Goal: Information Seeking & Learning: Find specific fact

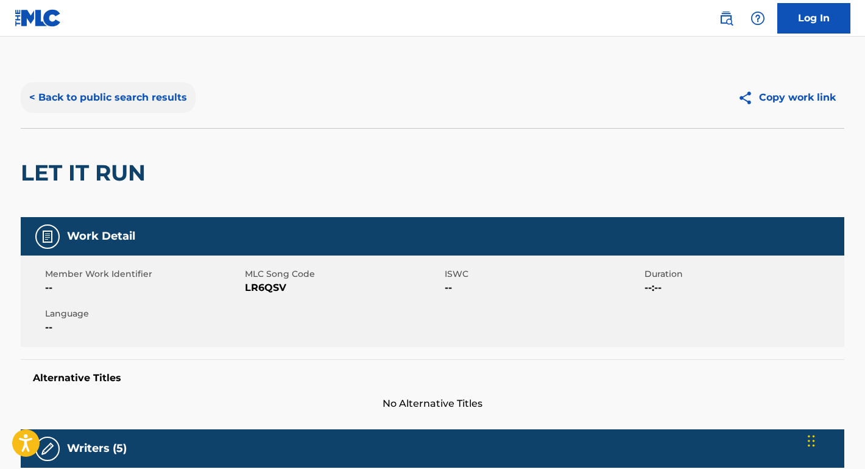
click at [141, 94] on button "< Back to public search results" at bounding box center [108, 97] width 175 height 30
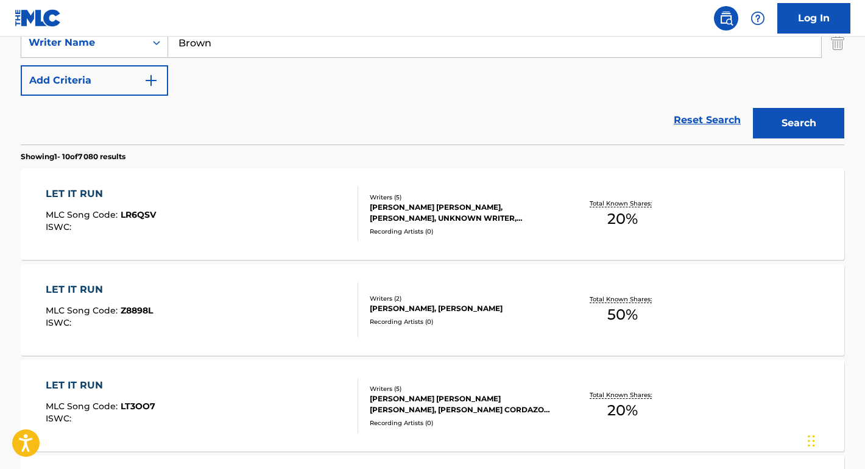
scroll to position [190, 0]
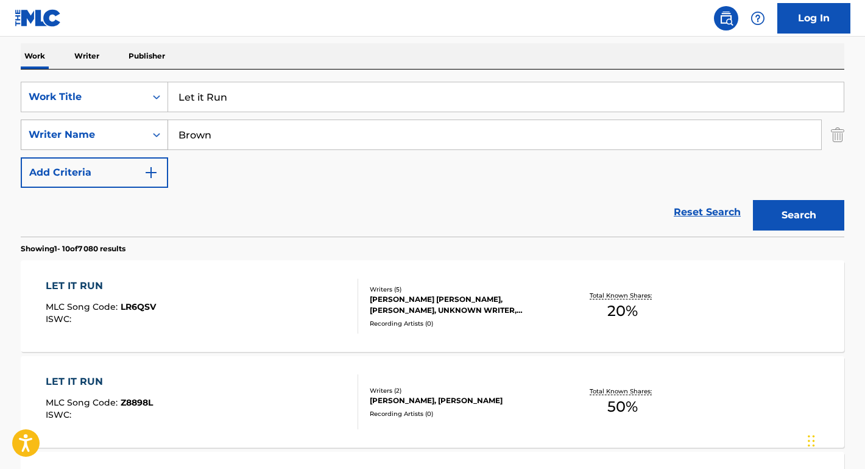
drag, startPoint x: 244, startPoint y: 138, endPoint x: 129, endPoint y: 134, distance: 114.6
click at [129, 134] on div "SearchWithCriteriaaa439758-b055-4d24-8f6e-a038c5e5fe99 Writer Name [PERSON_NAME]" at bounding box center [433, 134] width 824 height 30
paste input "ob [PERSON_NAME]"
type input "[PERSON_NAME]"
drag, startPoint x: 246, startPoint y: 91, endPoint x: 318, endPoint y: 97, distance: 72.8
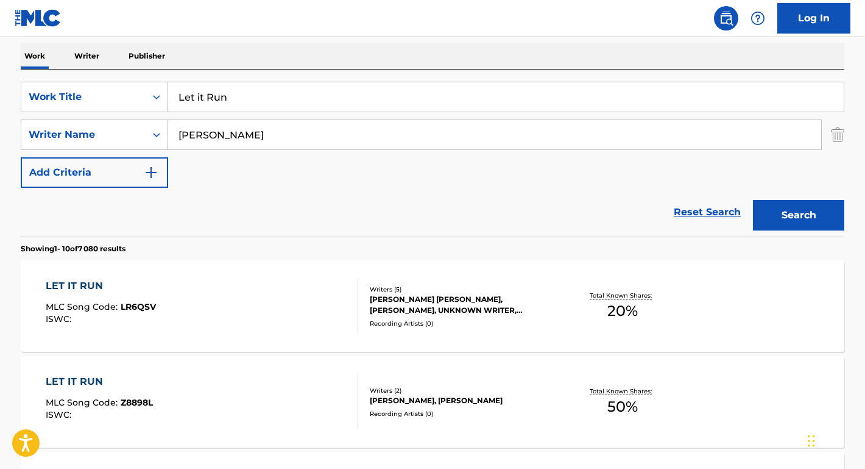
click at [318, 97] on input "Let it Run" at bounding box center [506, 96] width 676 height 29
type input "FORGIVENESS"
click at [799, 215] on button "Search" at bounding box center [798, 215] width 91 height 30
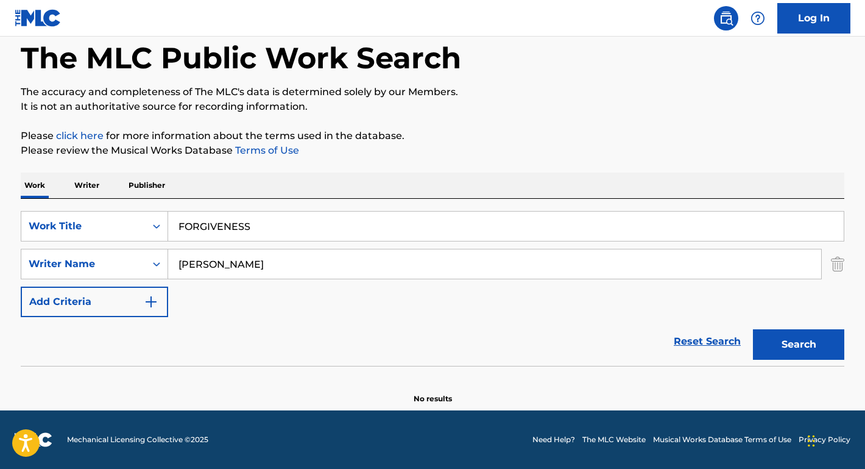
scroll to position [60, 0]
drag, startPoint x: 215, startPoint y: 267, endPoint x: 130, endPoint y: 252, distance: 86.6
click at [130, 252] on div "SearchWithCriteriaaa439758-b055-4d24-8f6e-a038c5e5fe99 Writer Name [PERSON_NAME]" at bounding box center [433, 264] width 824 height 30
type input "[PERSON_NAME]"
click at [799, 344] on button "Search" at bounding box center [798, 344] width 91 height 30
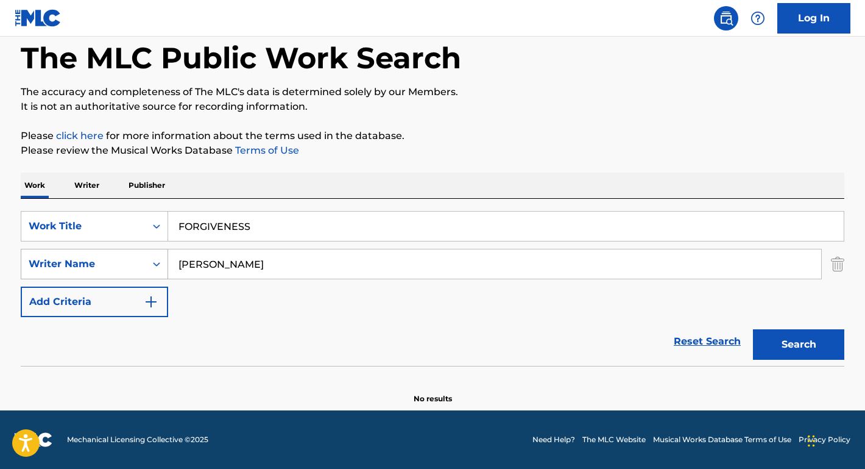
drag, startPoint x: 229, startPoint y: 265, endPoint x: 116, endPoint y: 261, distance: 112.8
click at [116, 262] on div "SearchWithCriteriaaa439758-b055-4d24-8f6e-a038c5e5fe99 Writer Name [PERSON_NAME]" at bounding box center [433, 264] width 824 height 30
paste input "[PERSON_NAME] [PERSON_NAME]"
type input "[PERSON_NAME] [PERSON_NAME]"
click at [799, 344] on button "Search" at bounding box center [798, 344] width 91 height 30
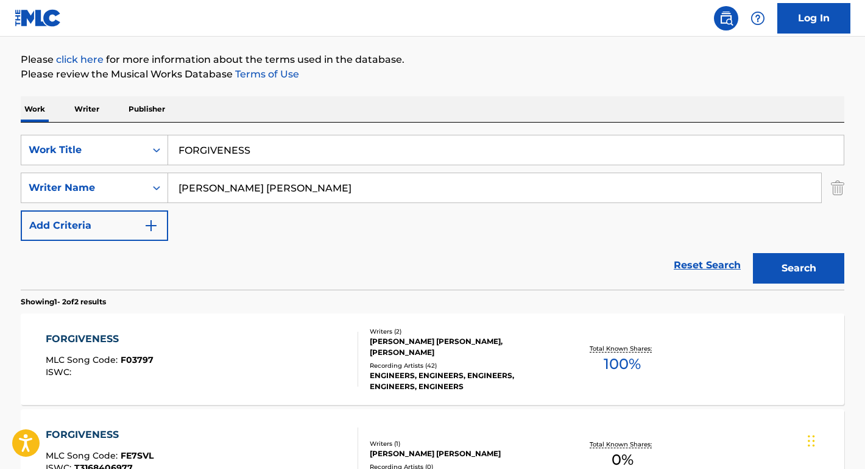
scroll to position [153, 0]
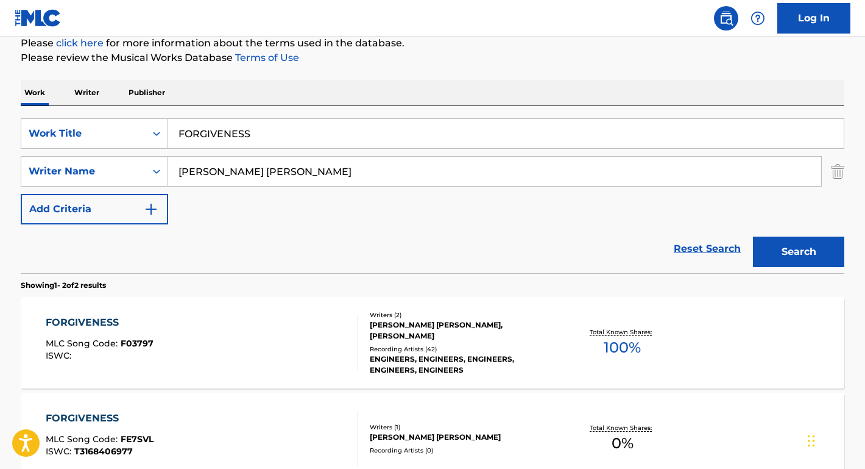
click at [110, 320] on div "FORGIVENESS" at bounding box center [100, 322] width 108 height 15
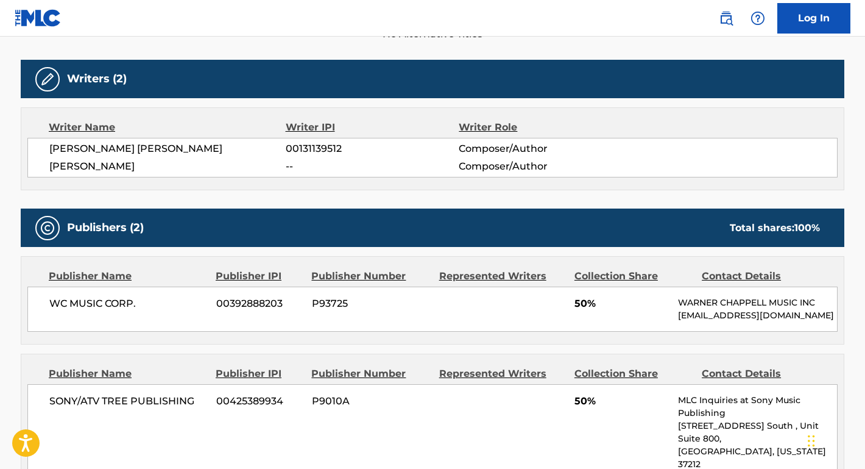
scroll to position [403, 0]
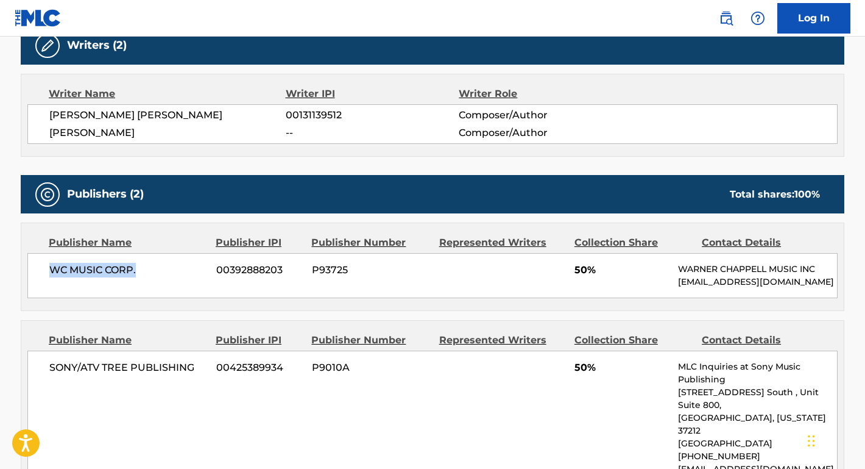
drag, startPoint x: 137, startPoint y: 275, endPoint x: 29, endPoint y: 274, distance: 108.5
click at [29, 274] on div "WC MUSIC CORP. 00392888203 P93725 50% [PERSON_NAME] MUSIC INC [EMAIL_ADDRESS][D…" at bounding box center [432, 275] width 810 height 45
copy span "WC MUSIC CORP."
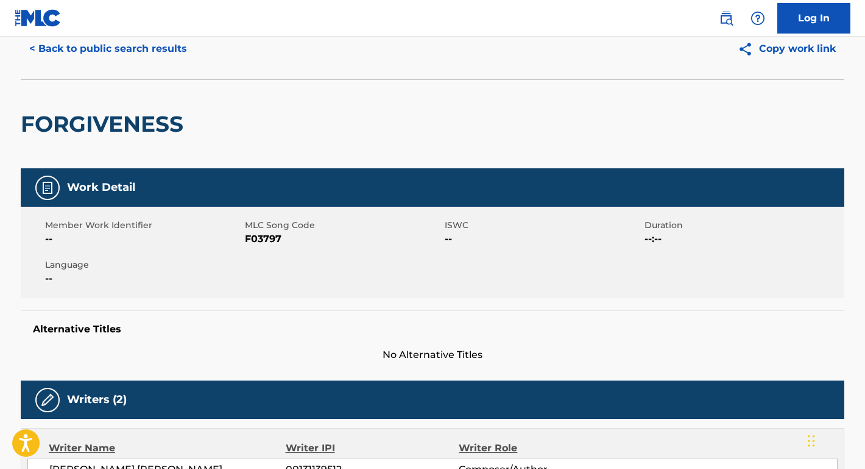
scroll to position [39, 0]
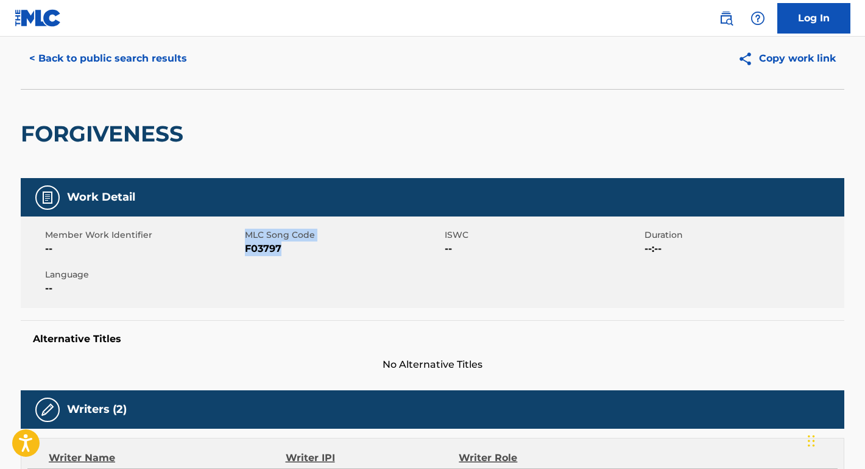
drag, startPoint x: 283, startPoint y: 253, endPoint x: 244, endPoint y: 253, distance: 38.4
click at [244, 253] on div "Member Work Identifier -- MLC Song Code F03797 ISWC -- Duration --:-- Language …" at bounding box center [433, 261] width 824 height 91
copy div "MLC Song Code F03797"
click at [277, 262] on div "Member Work Identifier -- MLC Song Code F03797 ISWC -- Duration --:-- Language …" at bounding box center [433, 261] width 824 height 91
drag, startPoint x: 284, startPoint y: 247, endPoint x: 246, endPoint y: 247, distance: 38.4
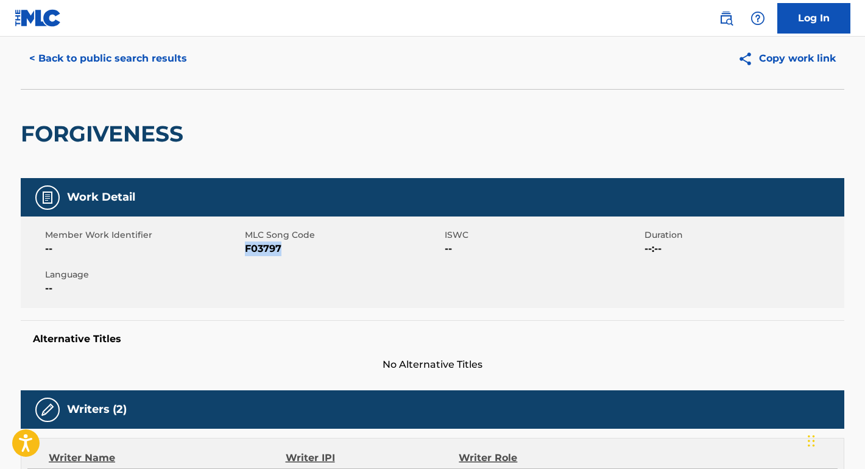
click at [246, 247] on span "F03797" at bounding box center [343, 248] width 197 height 15
copy span "F03797"
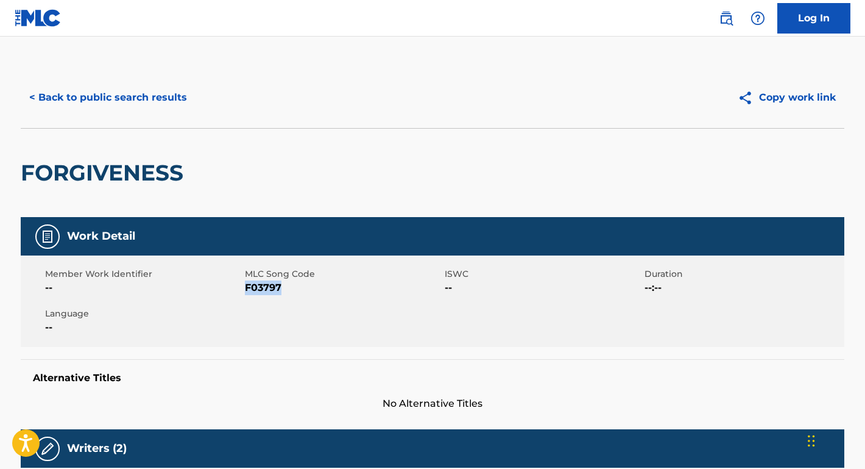
scroll to position [0, 0]
click at [201, 92] on div "< Back to public search results" at bounding box center [227, 97] width 412 height 30
click at [168, 99] on button "< Back to public search results" at bounding box center [108, 97] width 175 height 30
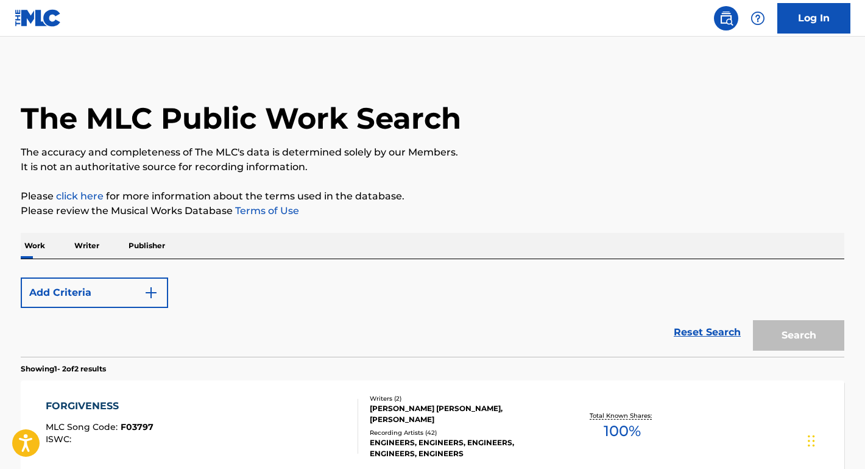
scroll to position [153, 0]
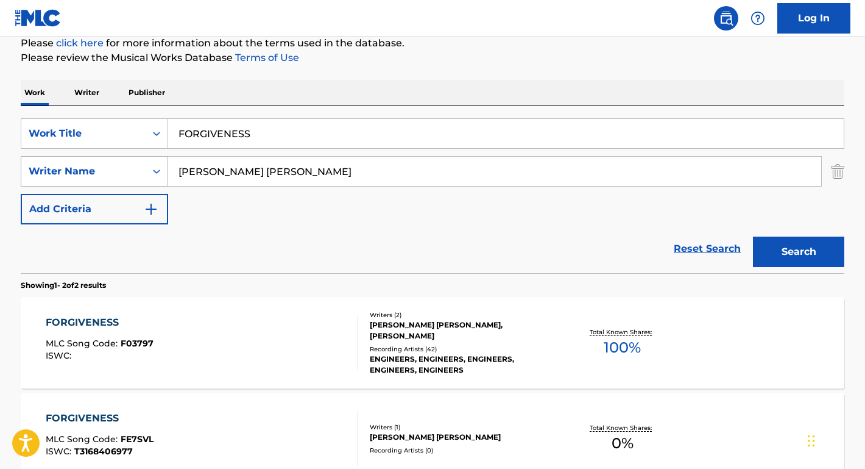
paste input "[PERSON_NAME]"
drag, startPoint x: 286, startPoint y: 178, endPoint x: 120, endPoint y: 159, distance: 167.4
click at [120, 159] on div "SearchWithCriteriaaa439758-b055-4d24-8f6e-a038c5e5fe99 Writer Name [PERSON_NAME]" at bounding box center [433, 171] width 824 height 30
type input "[PERSON_NAME]"
click at [263, 118] on div "FORGIVENESS" at bounding box center [506, 133] width 676 height 30
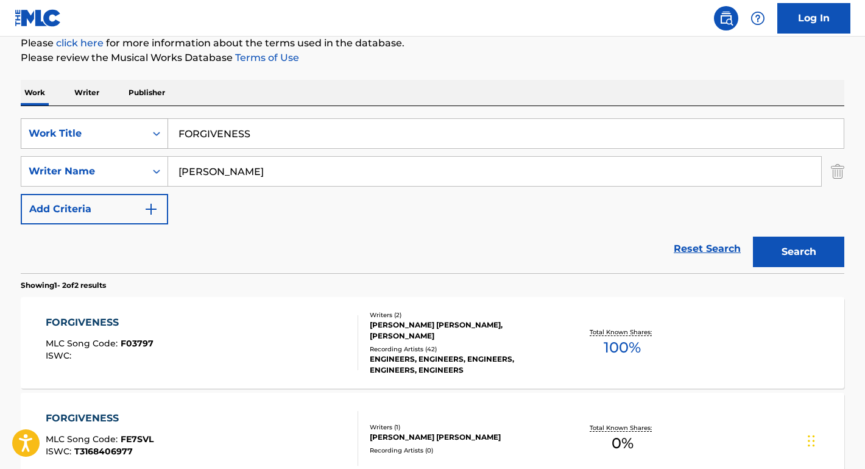
drag, startPoint x: 268, startPoint y: 132, endPoint x: 104, endPoint y: 127, distance: 164.0
click at [104, 127] on div "SearchWithCriteriae610c4a1-4a88-486c-94cb-52aac4bf71db Work Title FORGIVENESS" at bounding box center [433, 133] width 824 height 30
type input "everything about you"
click at [799, 252] on button "Search" at bounding box center [798, 251] width 91 height 30
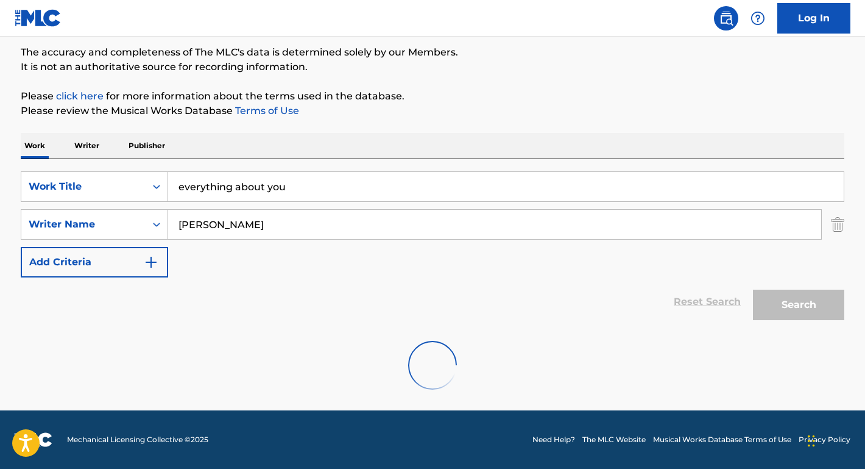
scroll to position [60, 0]
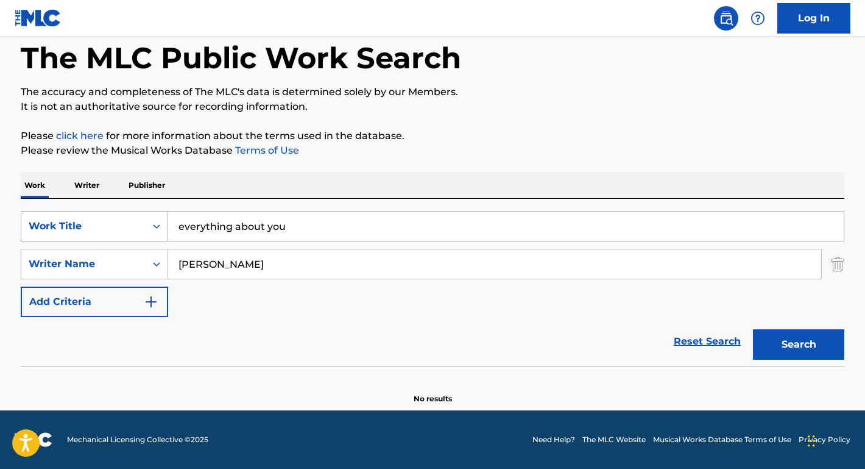
drag, startPoint x: 259, startPoint y: 263, endPoint x: 48, endPoint y: 240, distance: 212.7
click at [48, 240] on div "SearchWithCriteriae610c4a1-4a88-486c-94cb-52aac4bf71db Work Title everything ab…" at bounding box center [433, 264] width 824 height 106
type input "[PERSON_NAME]"
click at [799, 344] on button "Search" at bounding box center [798, 344] width 91 height 30
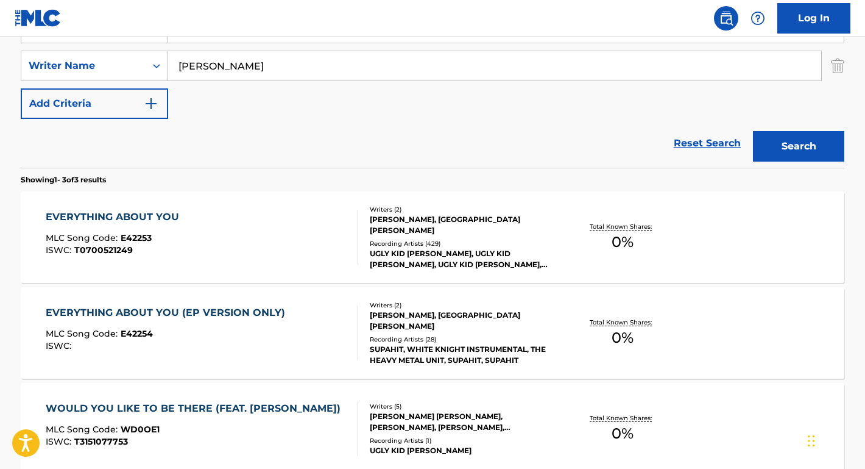
scroll to position [260, 0]
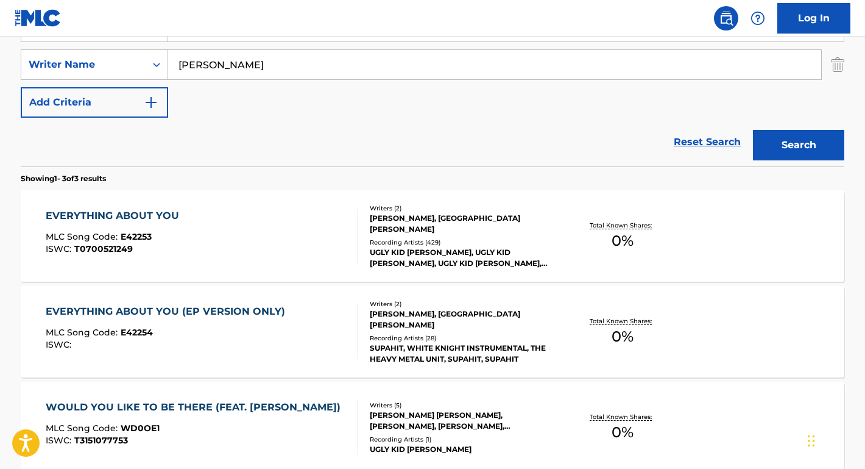
click at [124, 224] on div "EVERYTHING ABOUT YOU MLC Song Code : E42253 ISWC : T0700521249" at bounding box center [116, 235] width 140 height 55
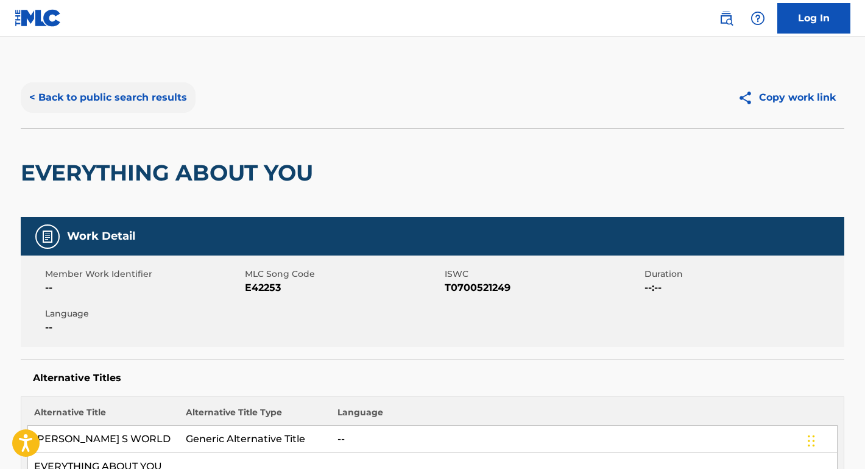
click at [158, 93] on button "< Back to public search results" at bounding box center [108, 97] width 175 height 30
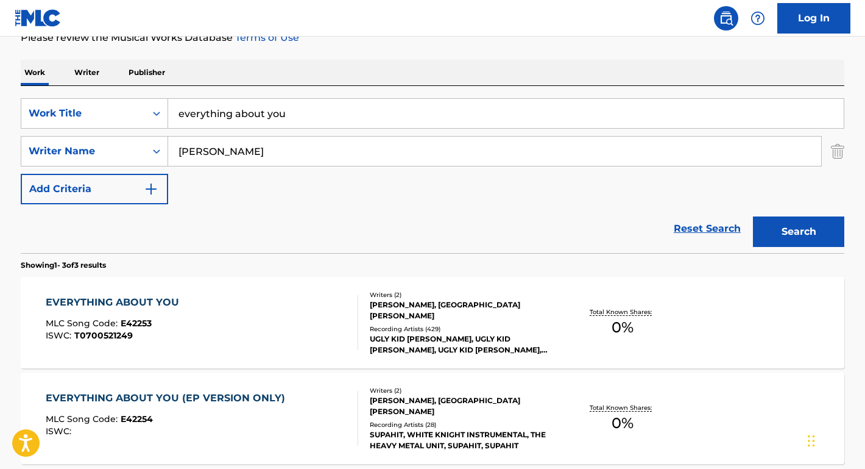
scroll to position [165, 0]
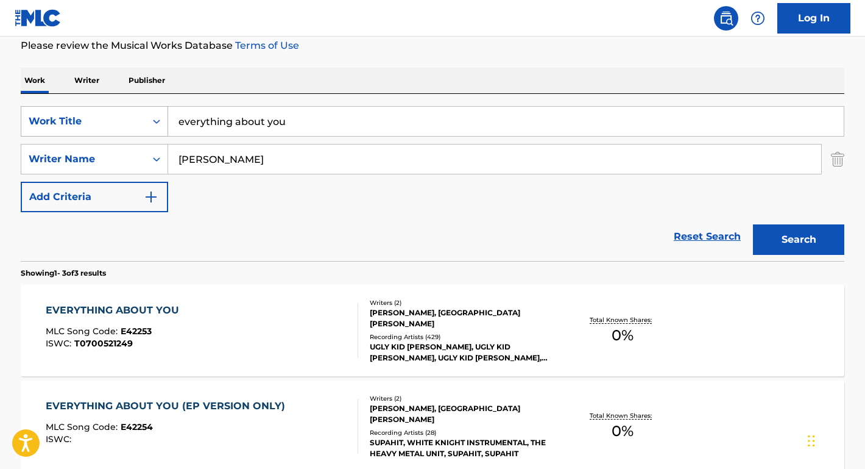
drag, startPoint x: 300, startPoint y: 119, endPoint x: 140, endPoint y: 119, distance: 160.9
click at [140, 119] on div "SearchWithCriteriae610c4a1-4a88-486c-94cb-52aac4bf71db Work Title everything ab…" at bounding box center [433, 121] width 824 height 30
paste input "FEED STORE"
type input "FEED STORE"
drag, startPoint x: 246, startPoint y: 158, endPoint x: 162, endPoint y: 155, distance: 84.1
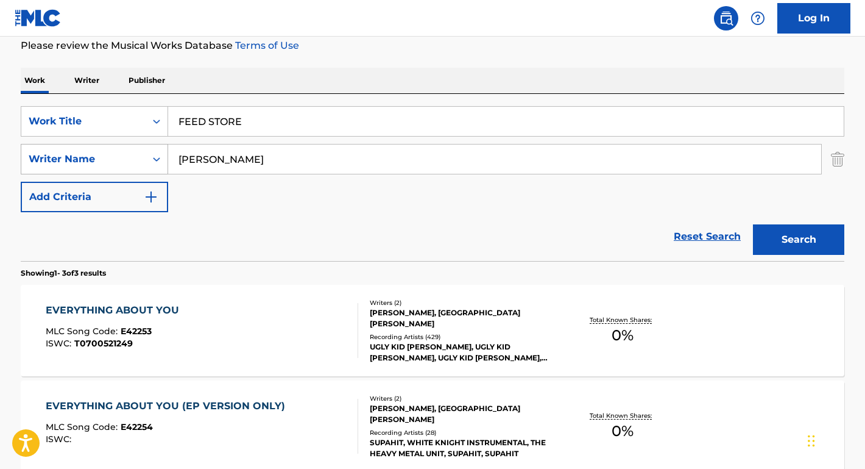
click at [162, 155] on div "SearchWithCriteriaaa439758-b055-4d24-8f6e-a038c5e5fe99 Writer Name [PERSON_NAME]" at bounding box center [433, 159] width 824 height 30
type input "[PERSON_NAME]"
click at [799, 239] on button "Search" at bounding box center [798, 239] width 91 height 30
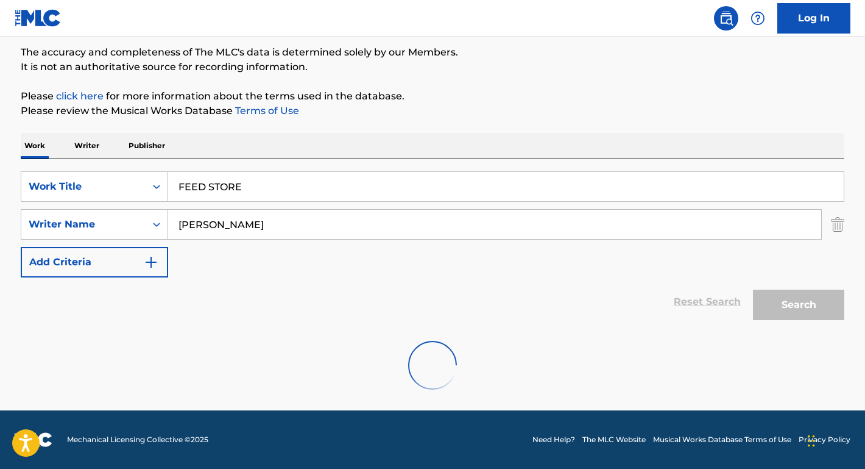
scroll to position [60, 0]
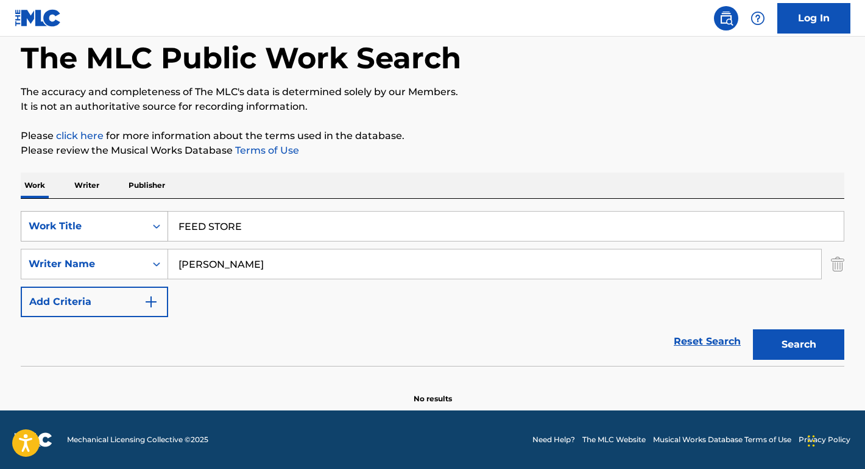
drag, startPoint x: 253, startPoint y: 225, endPoint x: 90, endPoint y: 223, distance: 162.7
click at [90, 223] on div "SearchWithCriteriae610c4a1-4a88-486c-94cb-52aac4bf71db Work Title FEED STORE" at bounding box center [433, 226] width 824 height 30
paste input "[PERSON_NAME] DELUXE'S HONKY-TONK"
type input "[PERSON_NAME] DELUXE'S HONKY-TONK"
click at [799, 344] on button "Search" at bounding box center [798, 344] width 91 height 30
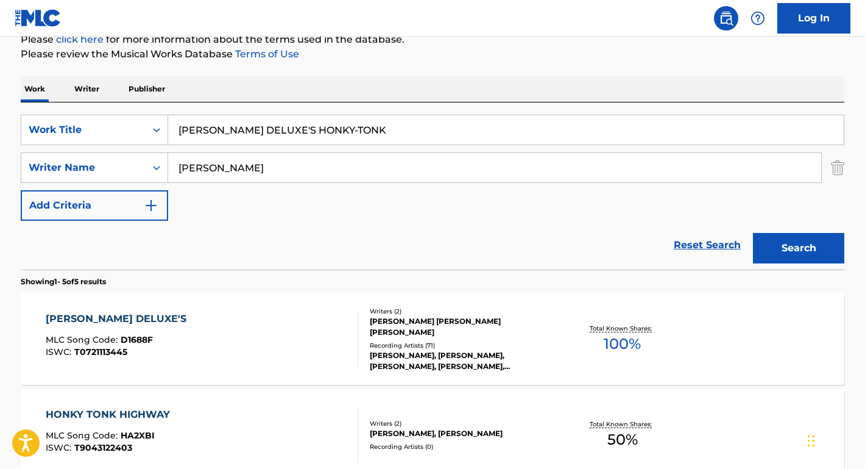
scroll to position [160, 0]
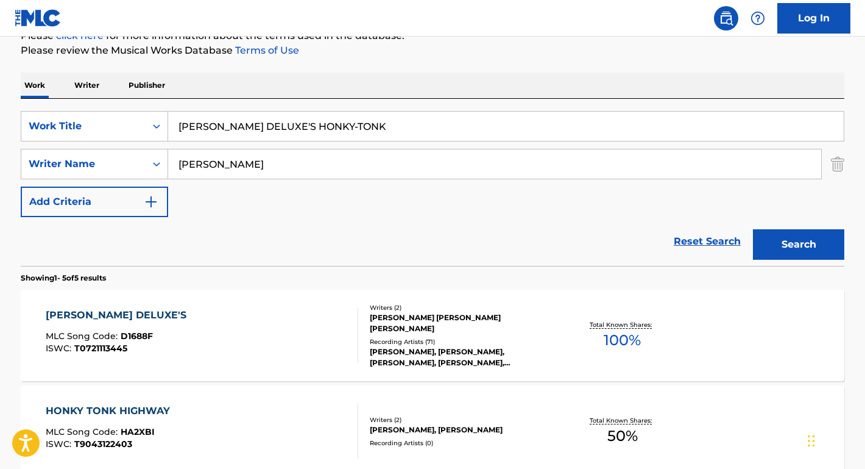
click at [139, 315] on div "[PERSON_NAME] DELUXE'S" at bounding box center [119, 315] width 147 height 15
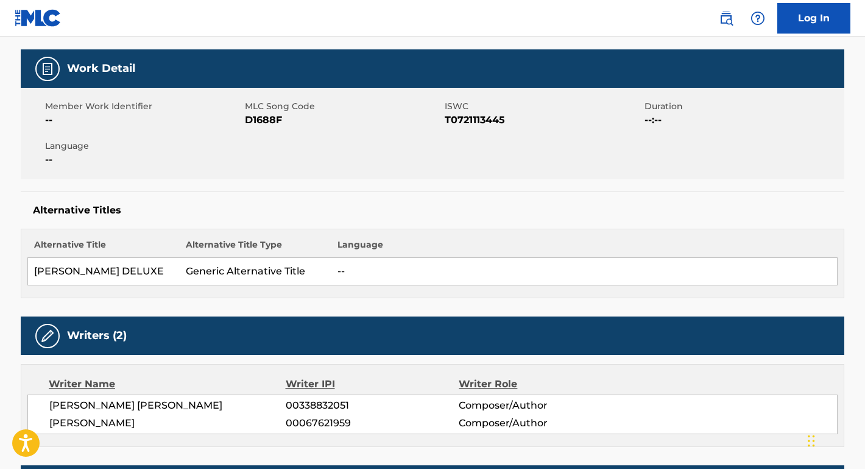
scroll to position [200, 0]
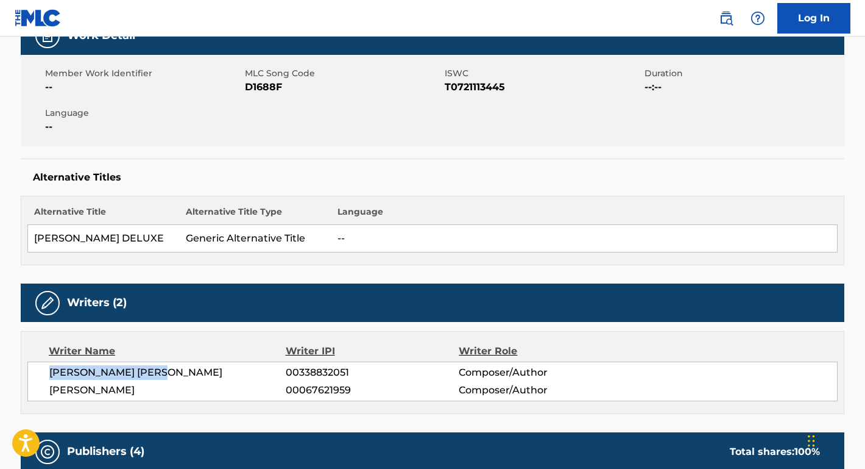
drag, startPoint x: 182, startPoint y: 375, endPoint x: 35, endPoint y: 373, distance: 147.5
click at [35, 373] on div "[PERSON_NAME] [PERSON_NAME] 00338832051 Composer/Author [PERSON_NAME] 000676219…" at bounding box center [432, 381] width 810 height 40
copy span "[PERSON_NAME] [PERSON_NAME]"
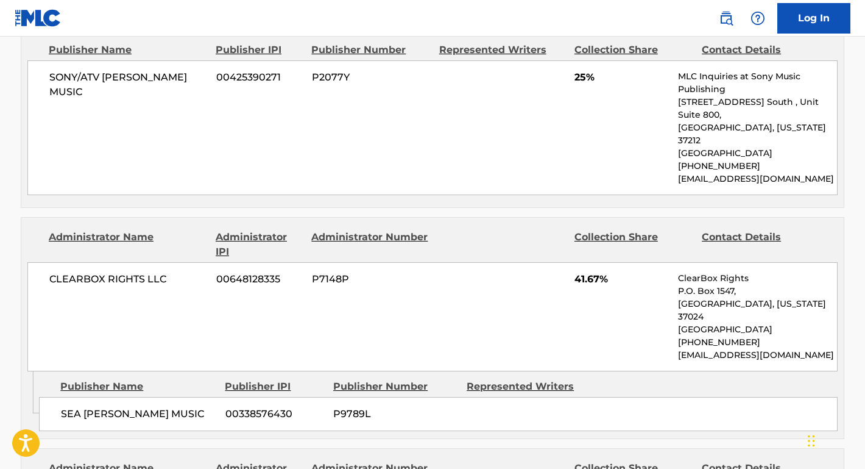
scroll to position [720, 0]
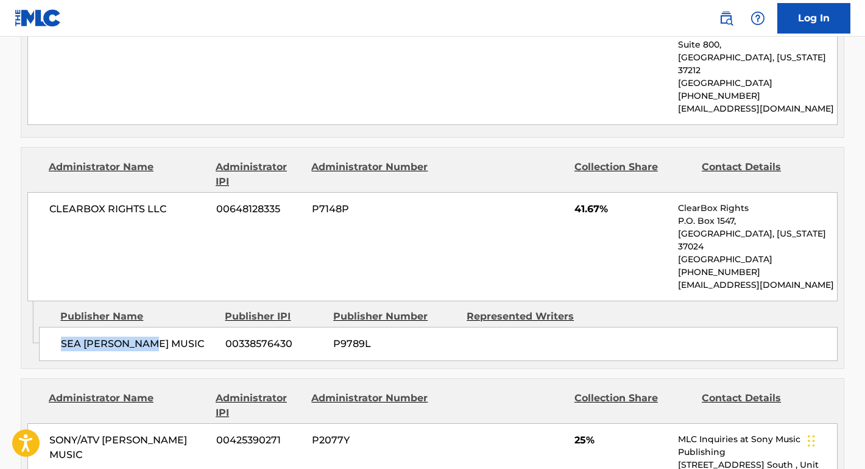
drag, startPoint x: 154, startPoint y: 306, endPoint x: 43, endPoint y: 306, distance: 110.9
click at [43, 327] on div "SEA [PERSON_NAME] MUSIC 00338576430 P9789L" at bounding box center [438, 344] width 799 height 34
copy span "SEA [PERSON_NAME] MUSIC"
drag, startPoint x: 171, startPoint y: 186, endPoint x: 38, endPoint y: 186, distance: 132.8
click at [38, 192] on div "CLEARBOX RIGHTS LLC 00648128335 P7148P 41.67% ClearBox Rights P.O. [GEOGRAPHIC_…" at bounding box center [432, 246] width 810 height 109
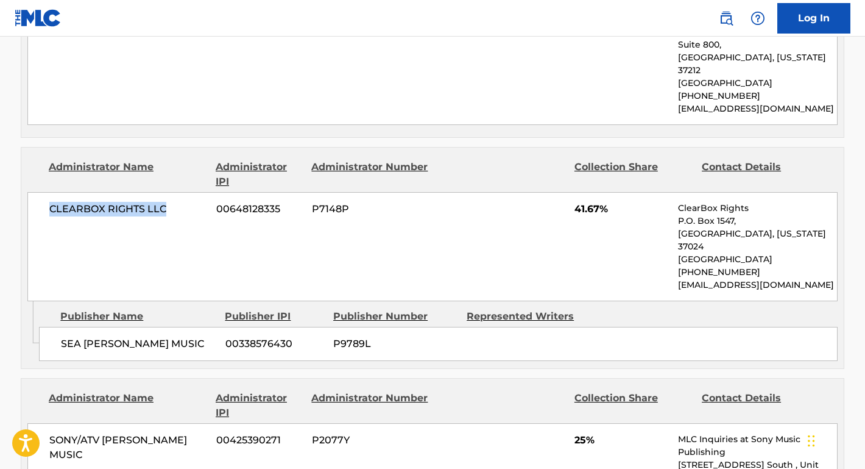
copy span "CLEARBOX RIGHTS LLC"
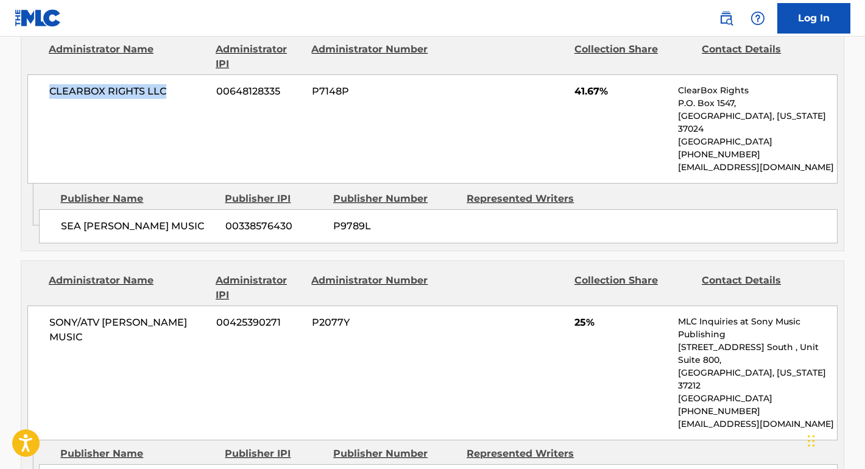
scroll to position [953, 0]
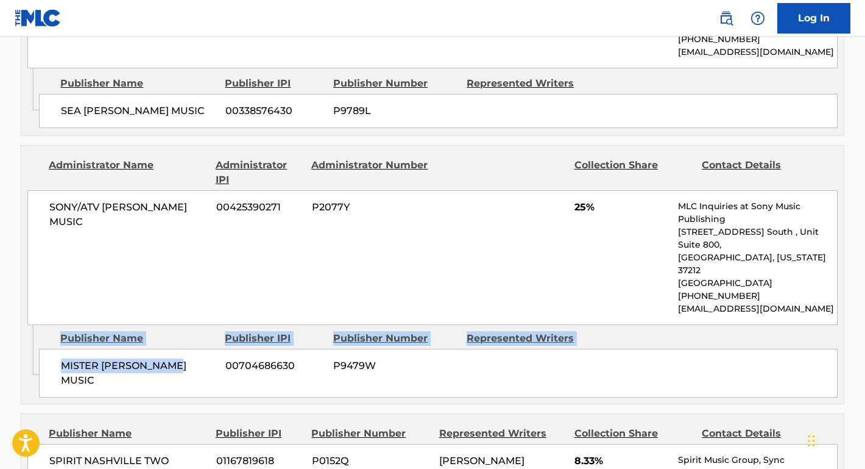
drag, startPoint x: 186, startPoint y: 299, endPoint x: 11, endPoint y: 299, distance: 175.5
click at [11, 299] on div "< Back to public search results Copy work link [PERSON_NAME] DELUXE'S Work Deta…" at bounding box center [432, 293] width 853 height 2359
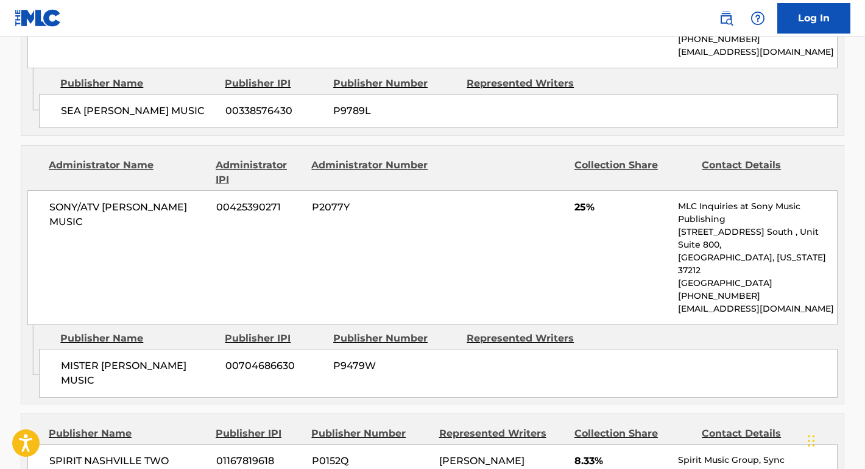
click at [116, 358] on span "MISTER [PERSON_NAME] MUSIC" at bounding box center [138, 372] width 155 height 29
drag, startPoint x: 187, startPoint y: 299, endPoint x: 58, endPoint y: 300, distance: 128.6
click at [58, 349] on div "MISTER [PERSON_NAME] MUSIC 00704686630 P9479W" at bounding box center [438, 373] width 799 height 49
copy span "MISTER [PERSON_NAME] MUSIC"
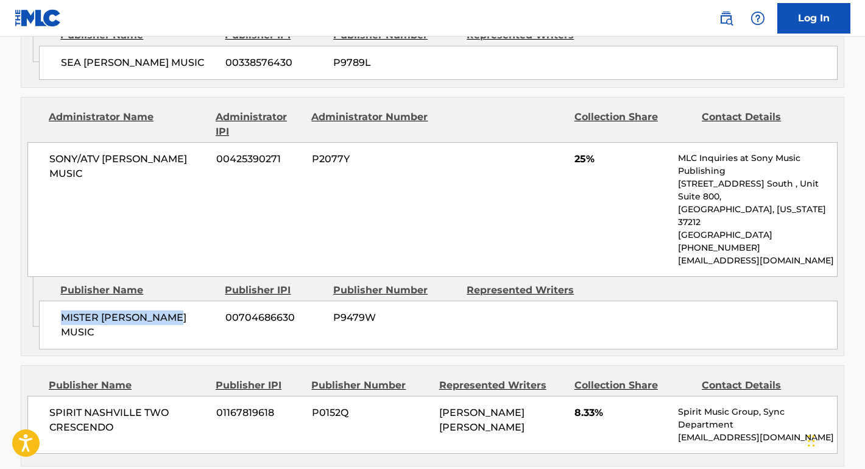
scroll to position [1021, 0]
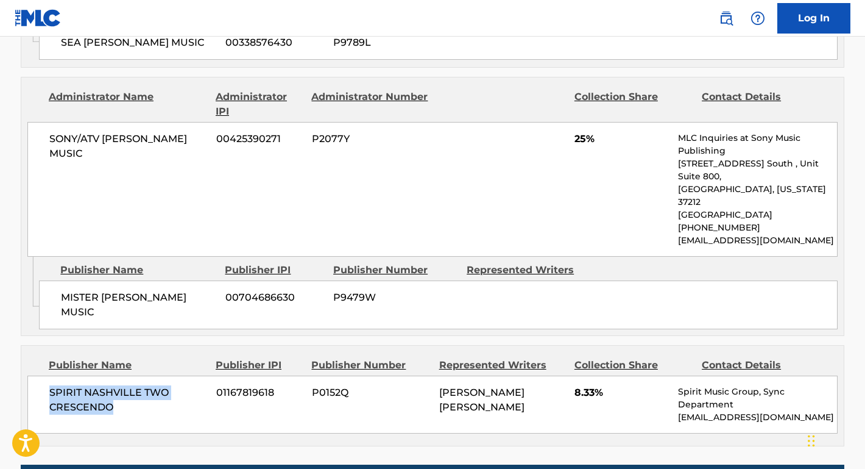
drag, startPoint x: 168, startPoint y: 329, endPoint x: 44, endPoint y: 311, distance: 125.0
click at [44, 375] on div "SPIRIT NASHVILLE TWO CRESCENDO 01167819618 P0152Q [PERSON_NAME] [PERSON_NAME] 8…" at bounding box center [432, 404] width 810 height 58
copy span "SPIRIT NASHVILLE TWO CRESCENDO"
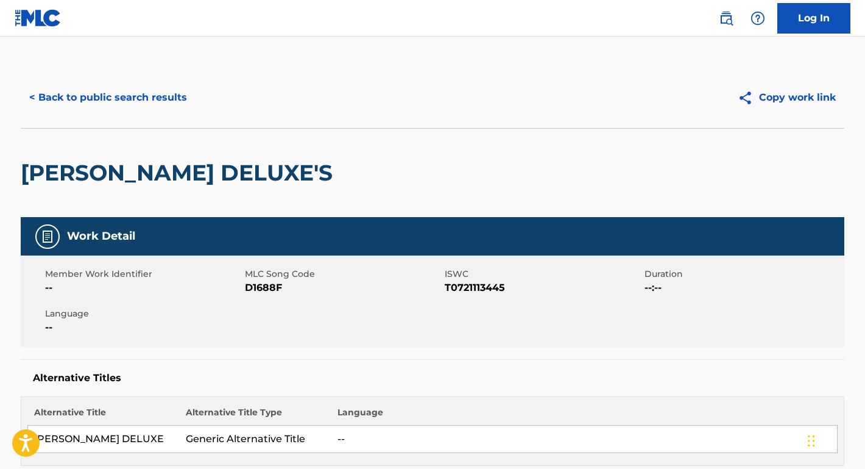
scroll to position [0, 0]
click at [159, 97] on button "< Back to public search results" at bounding box center [108, 97] width 175 height 30
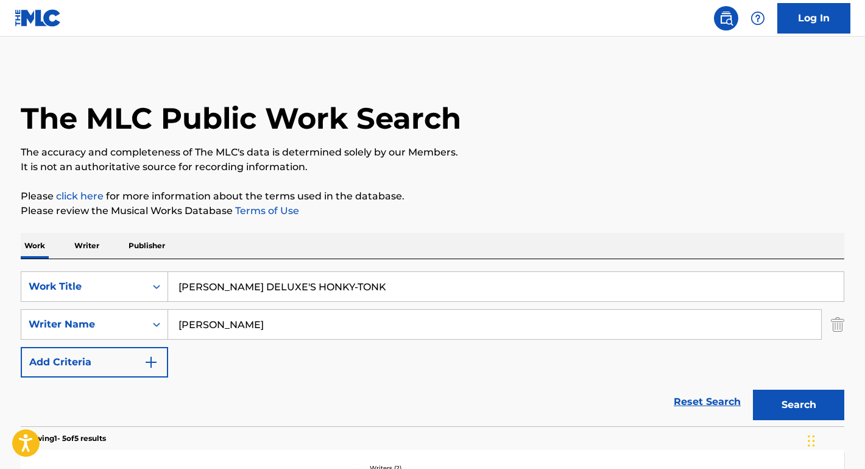
scroll to position [160, 0]
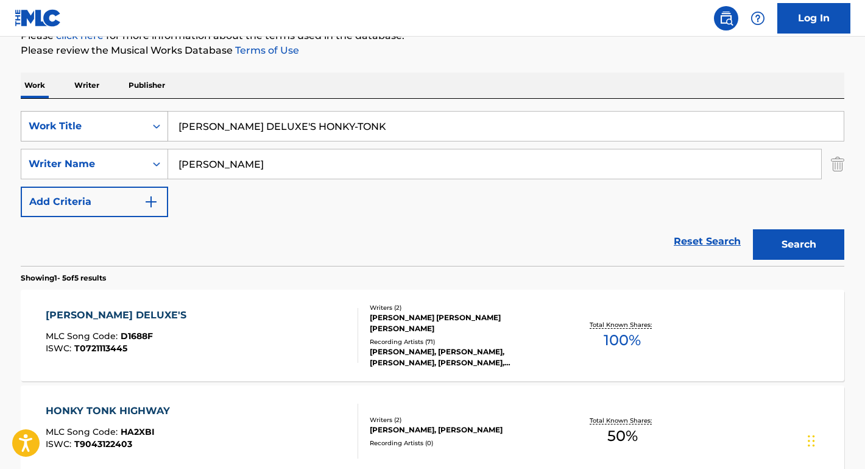
drag, startPoint x: 311, startPoint y: 123, endPoint x: 26, endPoint y: 121, distance: 285.2
click at [26, 121] on div "SearchWithCriteriae610c4a1-4a88-486c-94cb-52aac4bf71db Work Title [PERSON_NAME]…" at bounding box center [433, 126] width 824 height 30
click at [799, 244] on button "Search" at bounding box center [798, 244] width 91 height 30
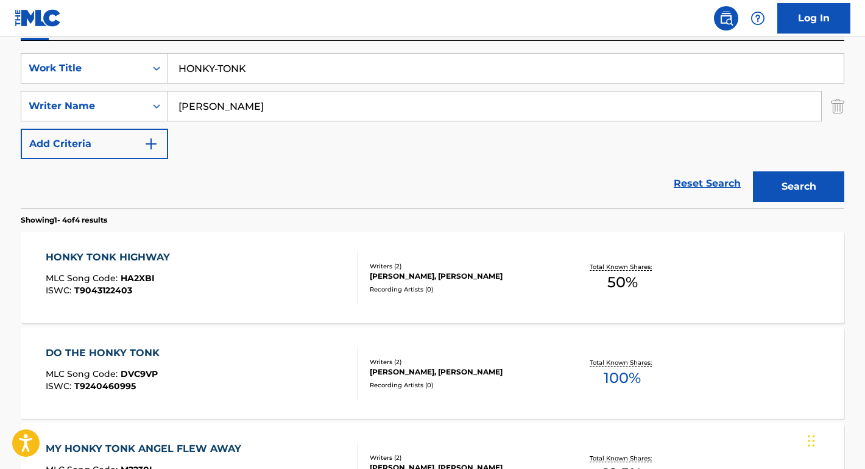
scroll to position [135, 0]
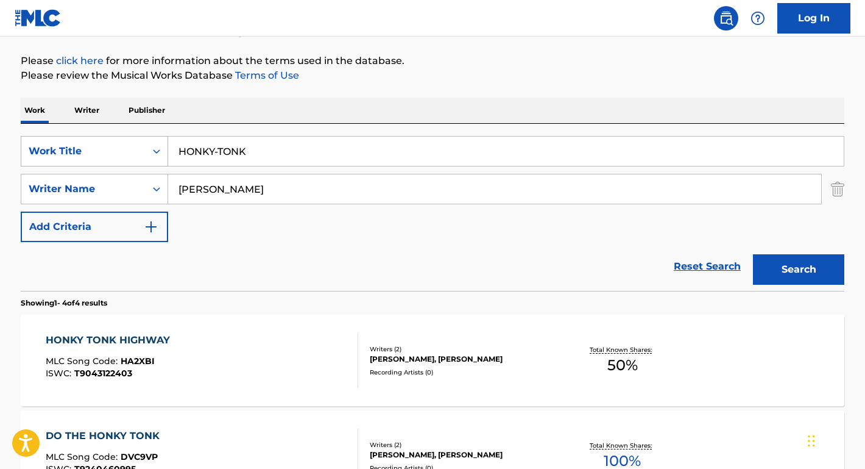
drag, startPoint x: 274, startPoint y: 155, endPoint x: 127, endPoint y: 147, distance: 146.5
click at [127, 147] on div "SearchWithCriteriae610c4a1-4a88-486c-94cb-52aac4bf71db Work Title HONKY-TONK" at bounding box center [433, 151] width 824 height 30
click at [799, 269] on button "Search" at bounding box center [798, 269] width 91 height 30
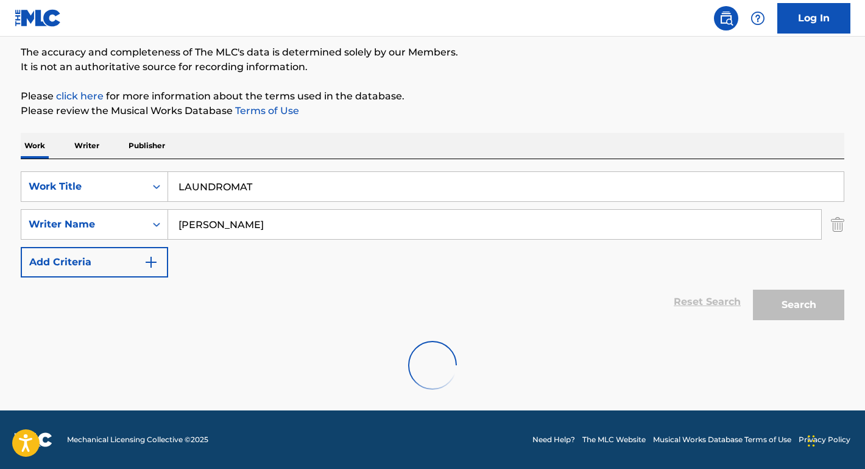
scroll to position [60, 0]
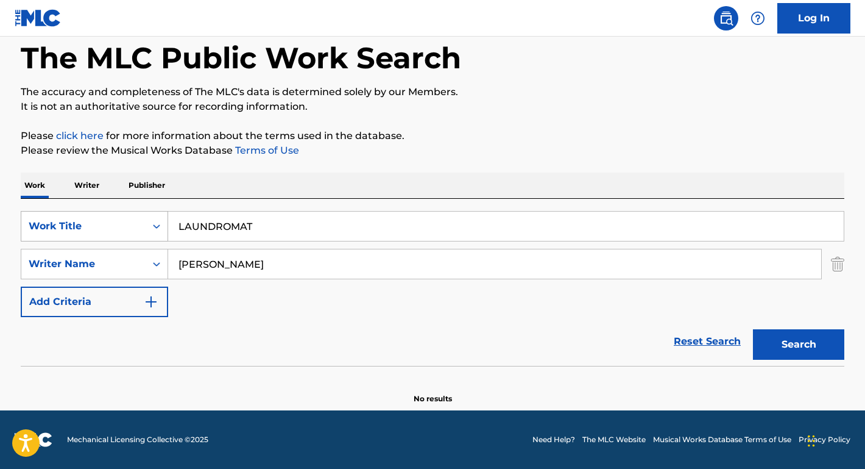
drag, startPoint x: 272, startPoint y: 226, endPoint x: 141, endPoint y: 225, distance: 131.0
click at [141, 225] on div "SearchWithCriteriae610c4a1-4a88-486c-94cb-52aac4bf71db Work Title LAUNDROMAT" at bounding box center [433, 226] width 824 height 30
paste input "In My System"
type input "In My System"
click at [223, 155] on p "Please review the Musical Works Database Terms of Use" at bounding box center [433, 150] width 824 height 15
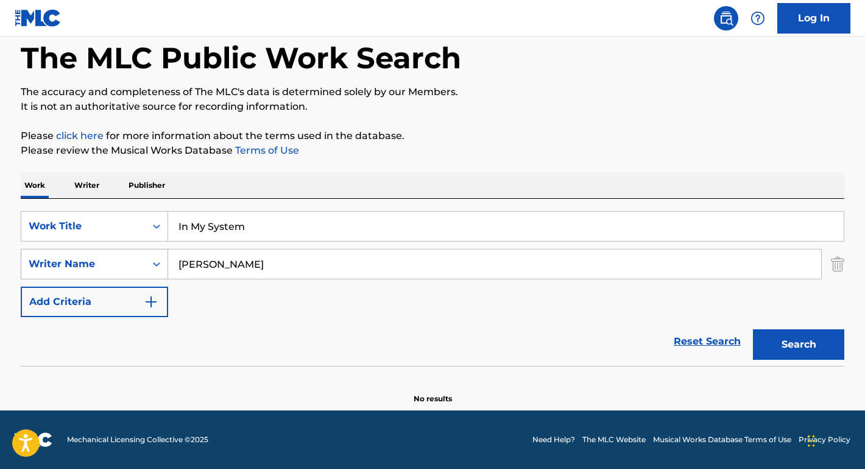
drag, startPoint x: 226, startPoint y: 276, endPoint x: 155, endPoint y: 261, distance: 72.3
click at [155, 261] on div "SearchWithCriteriaaa439758-b055-4d24-8f6e-a038c5e5fe99 Writer Name [PERSON_NAME]" at bounding box center [433, 264] width 824 height 30
type input "FRASER LANC"
click at [799, 344] on button "Search" at bounding box center [798, 344] width 91 height 30
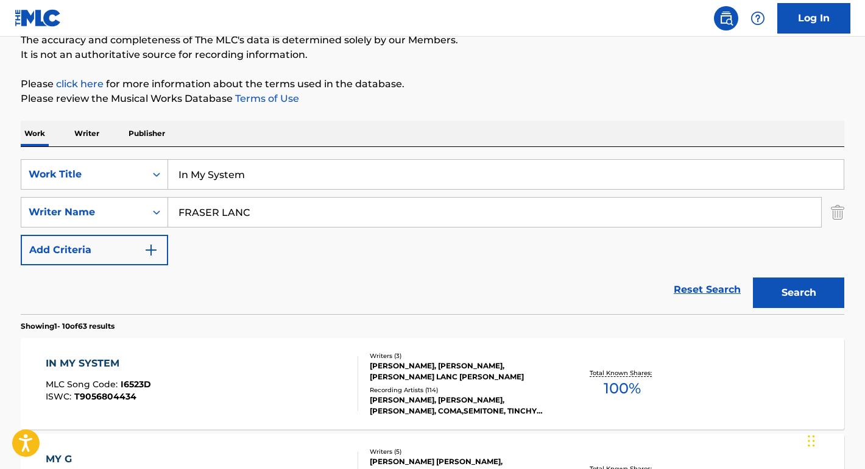
scroll to position [120, 0]
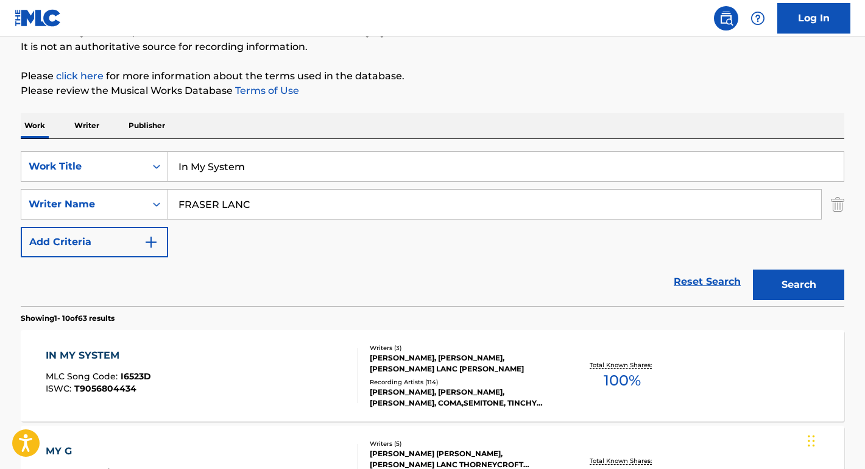
click at [101, 353] on div "IN MY SYSTEM" at bounding box center [98, 355] width 105 height 15
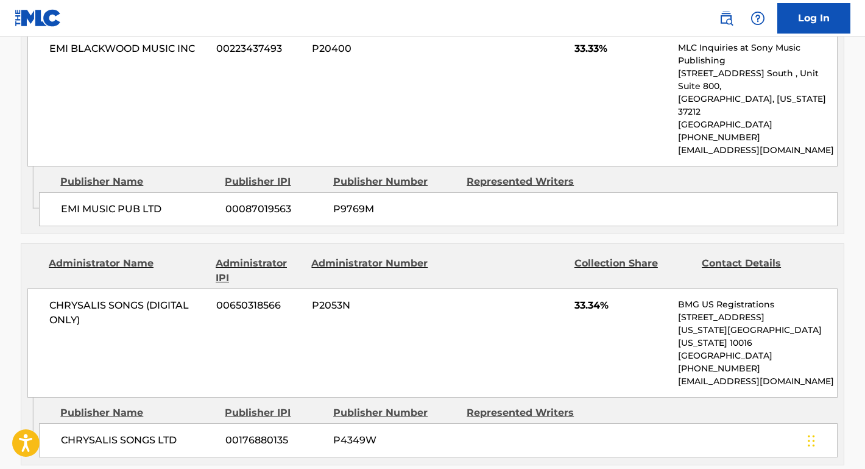
scroll to position [926, 0]
